Goal: Navigation & Orientation: Find specific page/section

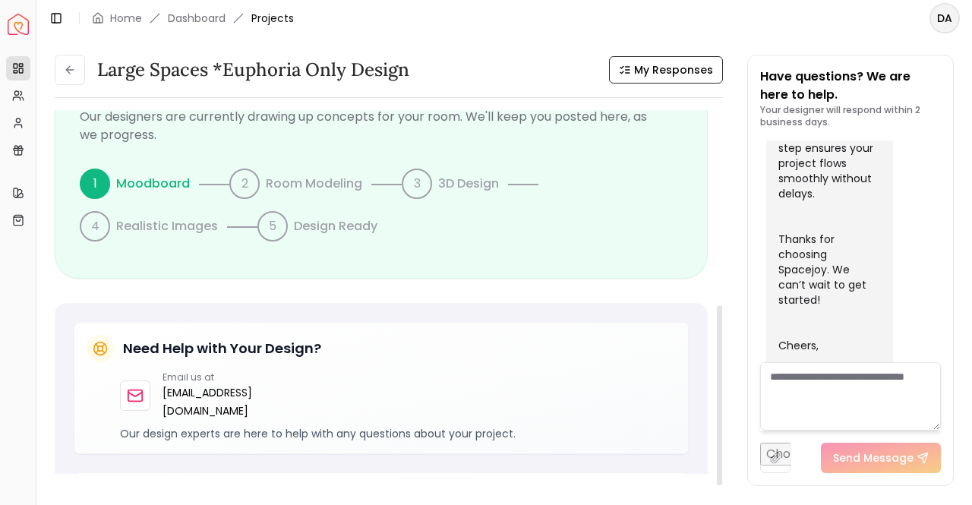
scroll to position [393, 0]
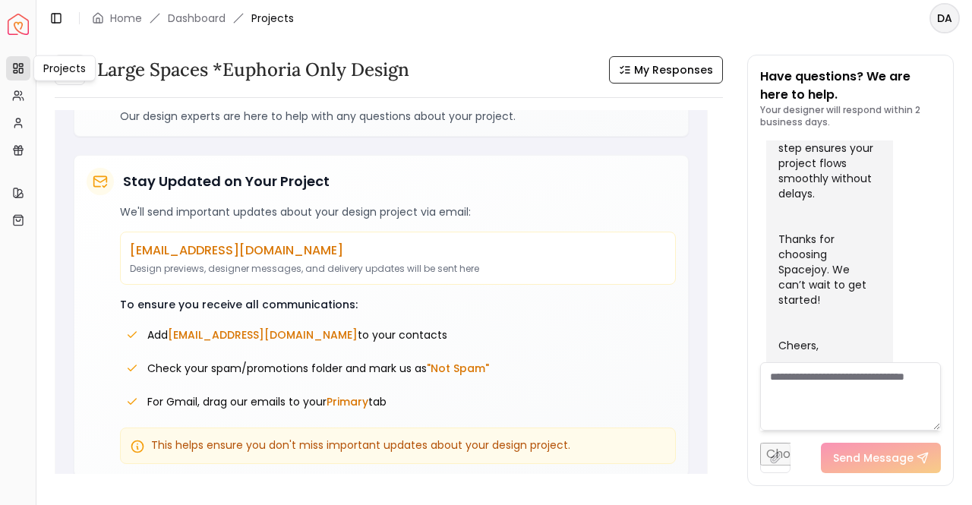
click at [15, 72] on rect at bounding box center [16, 71] width 4 height 2
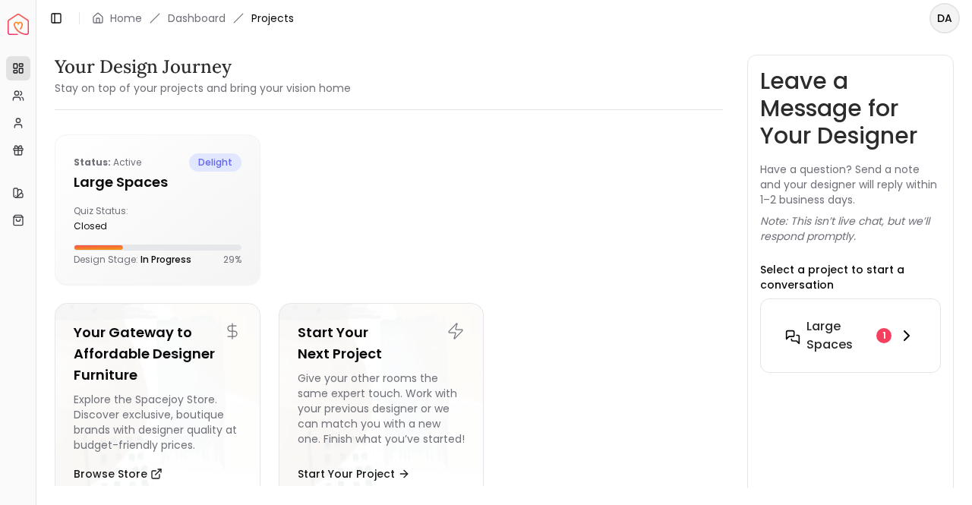
click at [848, 341] on h6 "Large Spaces" at bounding box center [839, 335] width 64 height 36
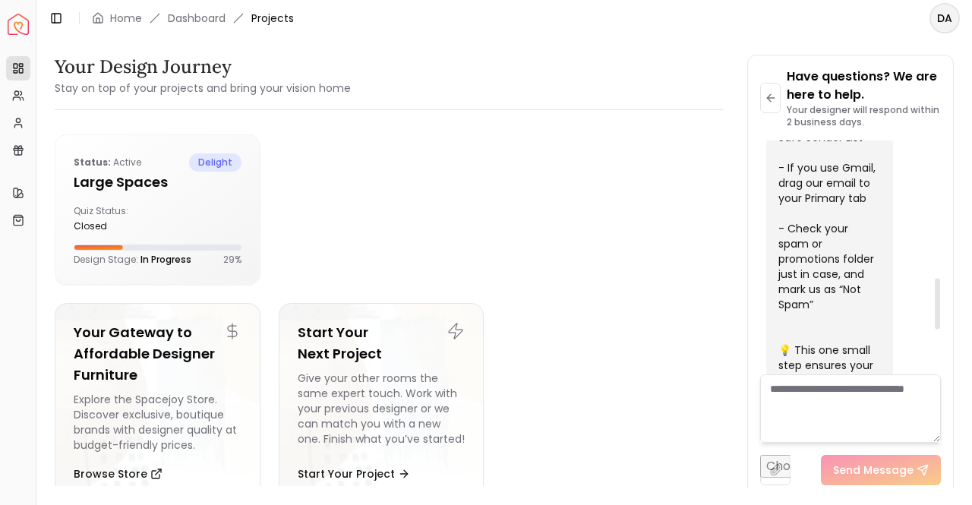
scroll to position [834, 0]
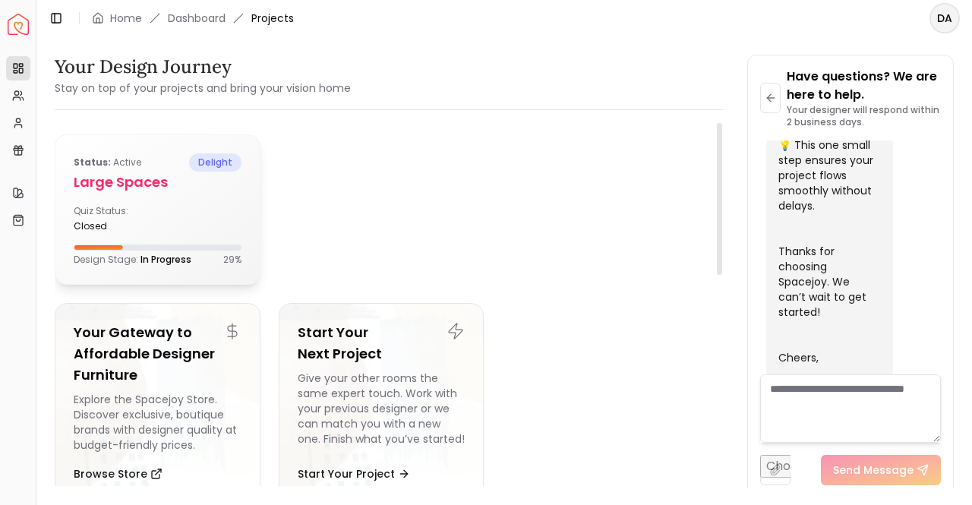
click at [96, 156] on b "Status:" at bounding box center [92, 162] width 37 height 13
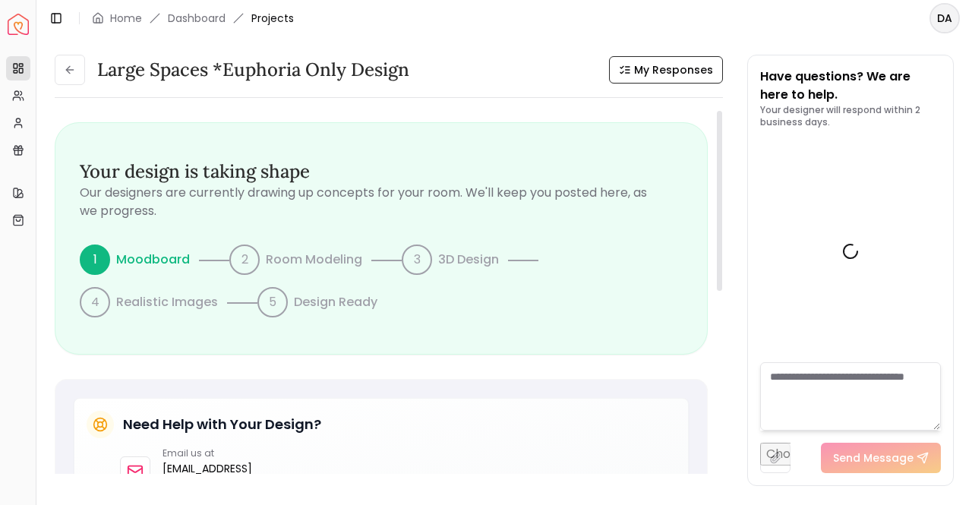
scroll to position [825, 0]
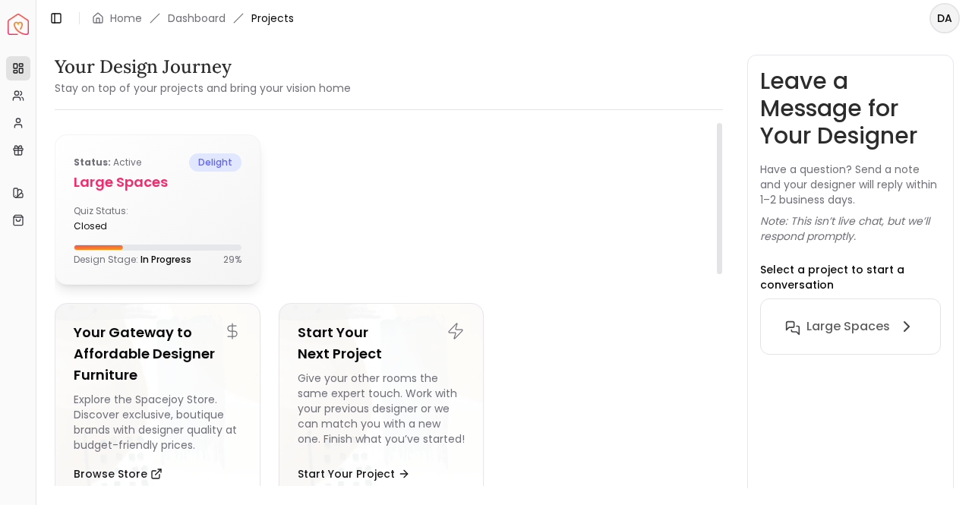
click at [196, 204] on div "Status: active delight Large Spaces Quiz Status: closed Design Stage: In Progre…" at bounding box center [157, 209] width 204 height 149
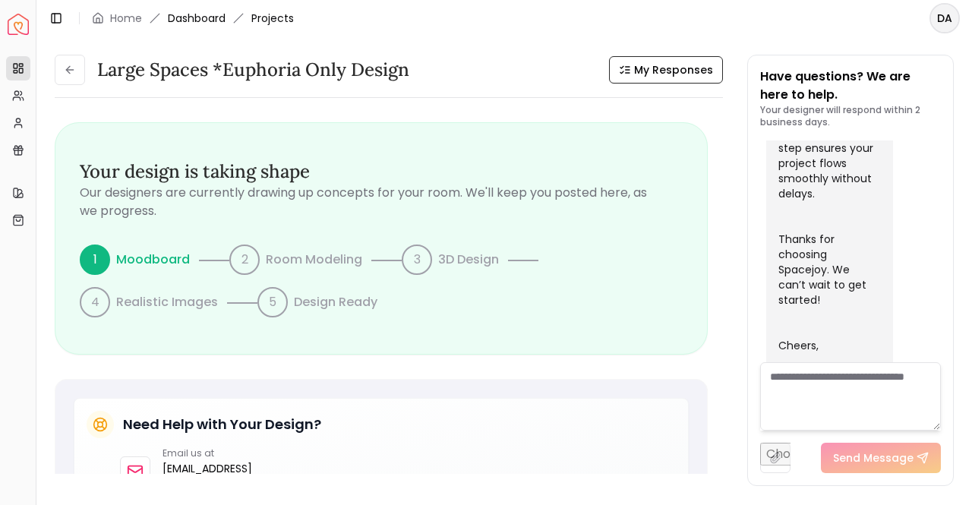
drag, startPoint x: 165, startPoint y: 21, endPoint x: 182, endPoint y: 17, distance: 17.7
click at [176, 19] on ol "Home Dashboard Projects" at bounding box center [193, 18] width 202 height 15
click at [182, 17] on link "Dashboard" at bounding box center [197, 18] width 58 height 15
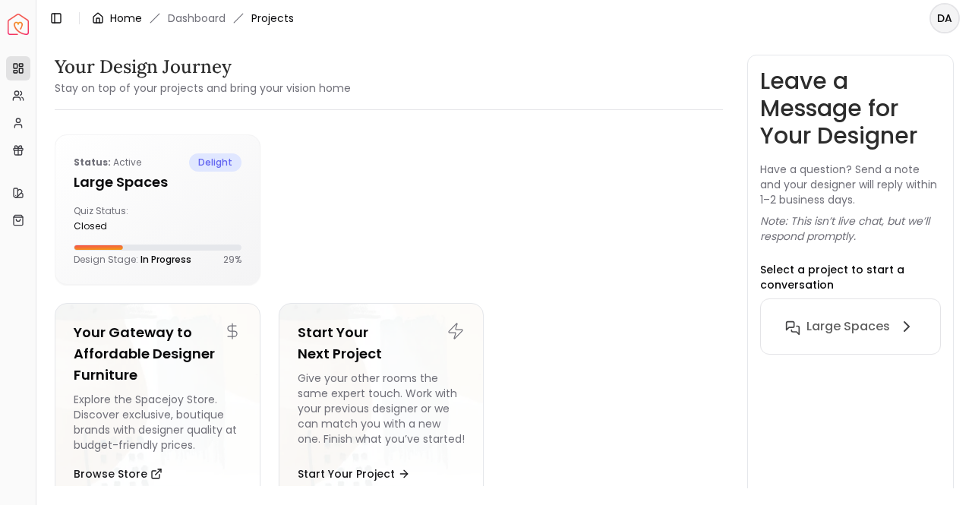
click at [120, 17] on link "Home" at bounding box center [126, 18] width 32 height 15
